Goal: Navigation & Orientation: Find specific page/section

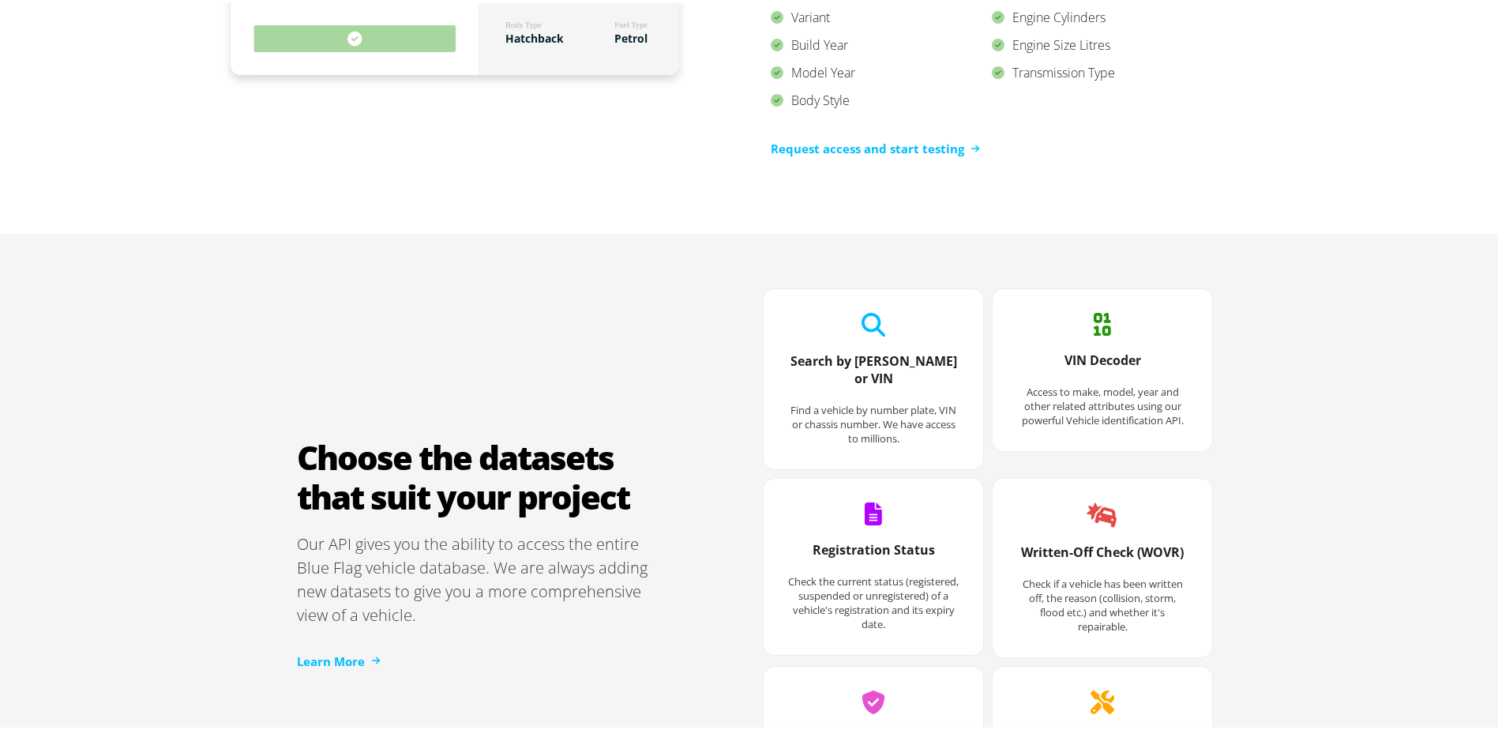
scroll to position [1895, 0]
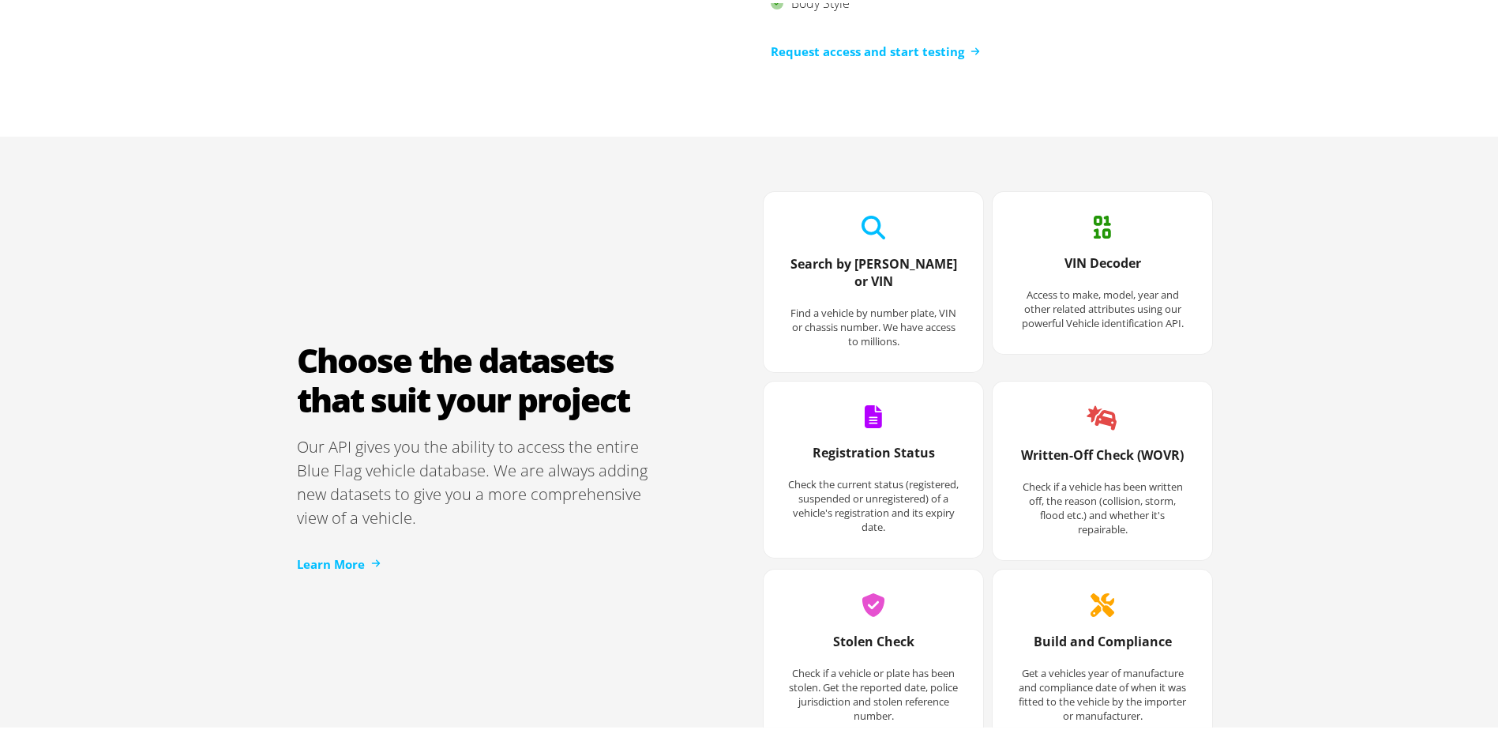
click at [884, 238] on div "Search by Rego or VIN Find a vehicle by number plate, VIN or chassis number. We…" at bounding box center [874, 298] width 204 height 125
click at [871, 261] on h3 "Search by Rego or VIN" at bounding box center [873, 277] width 172 height 51
click at [862, 221] on icon at bounding box center [874, 224] width 24 height 24
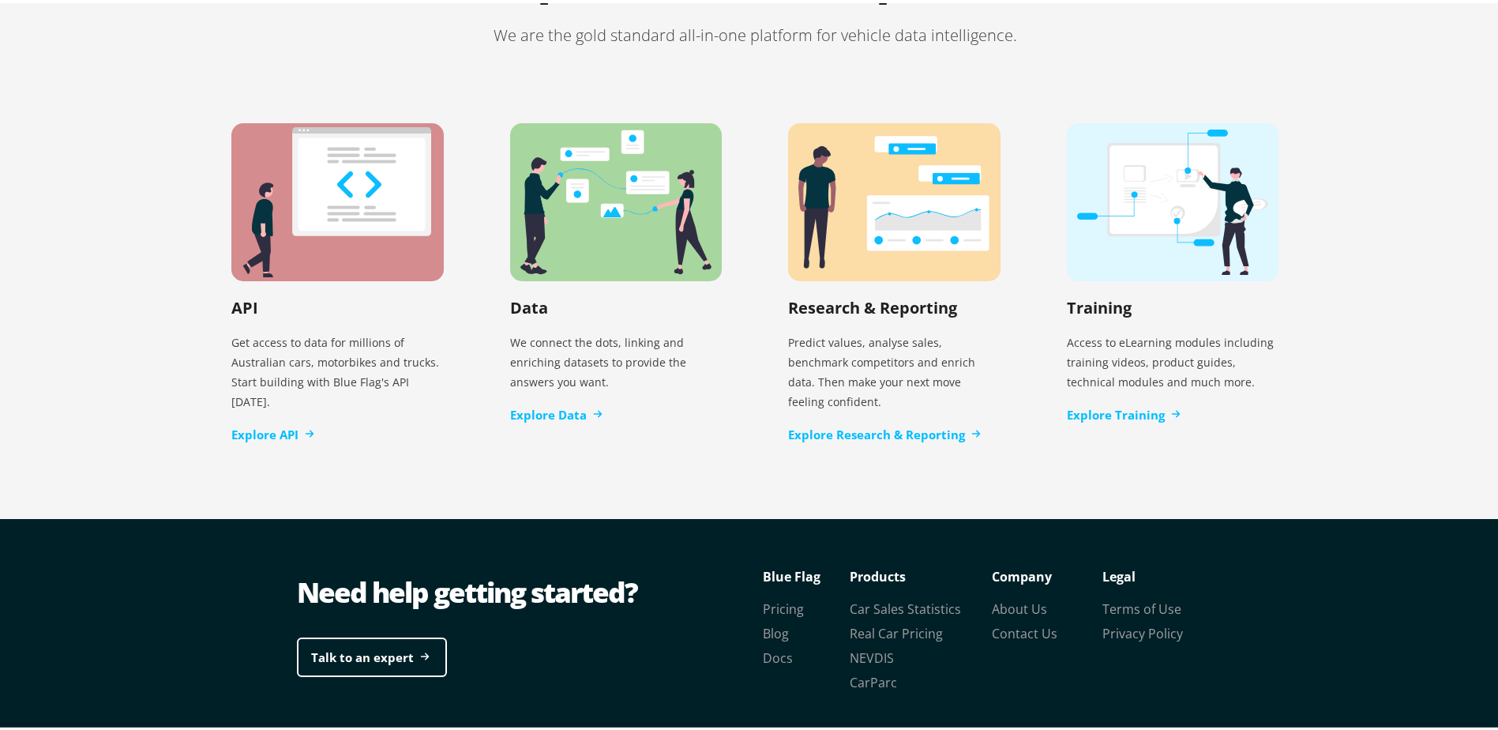
scroll to position [3220, 0]
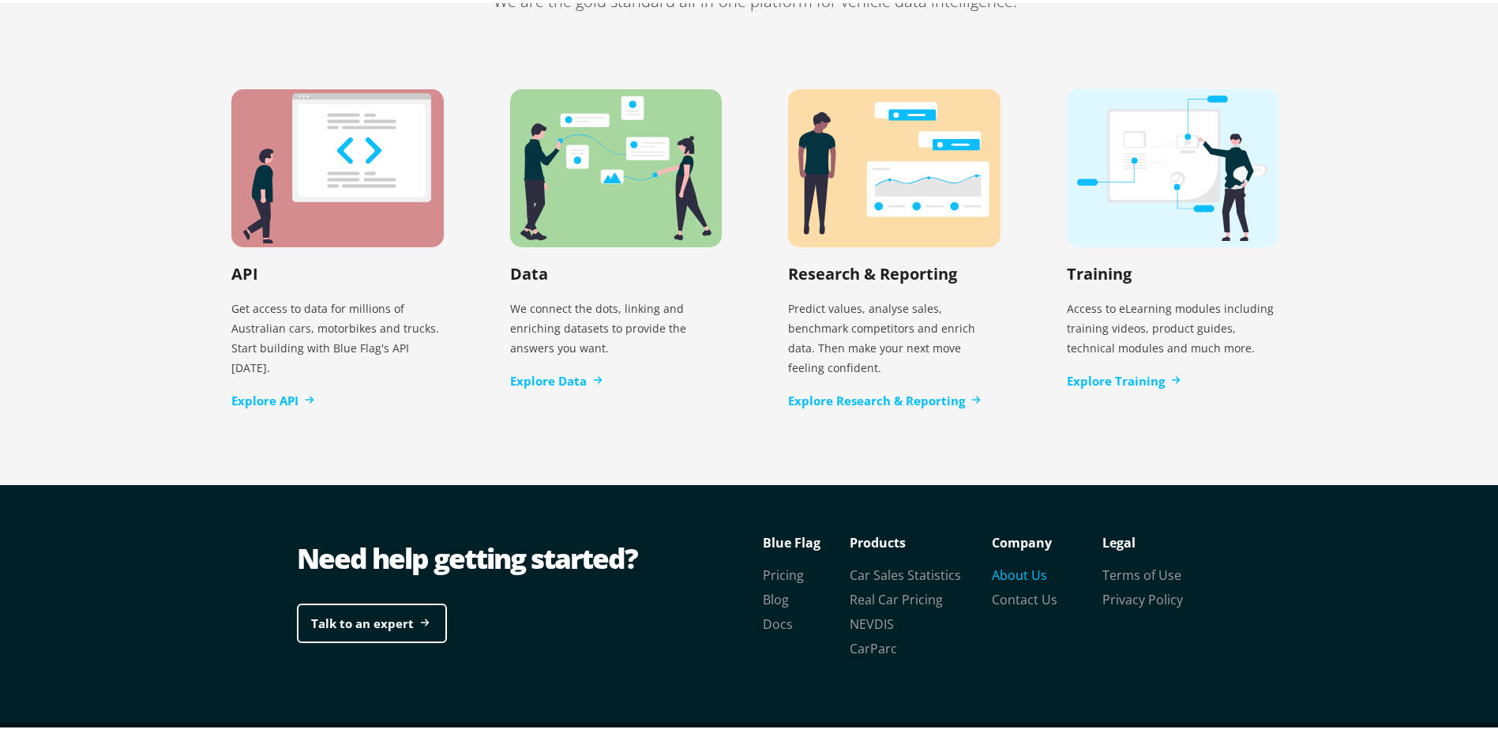
click at [1006, 563] on link "About Us" at bounding box center [1019, 571] width 55 height 17
